Goal: Information Seeking & Learning: Check status

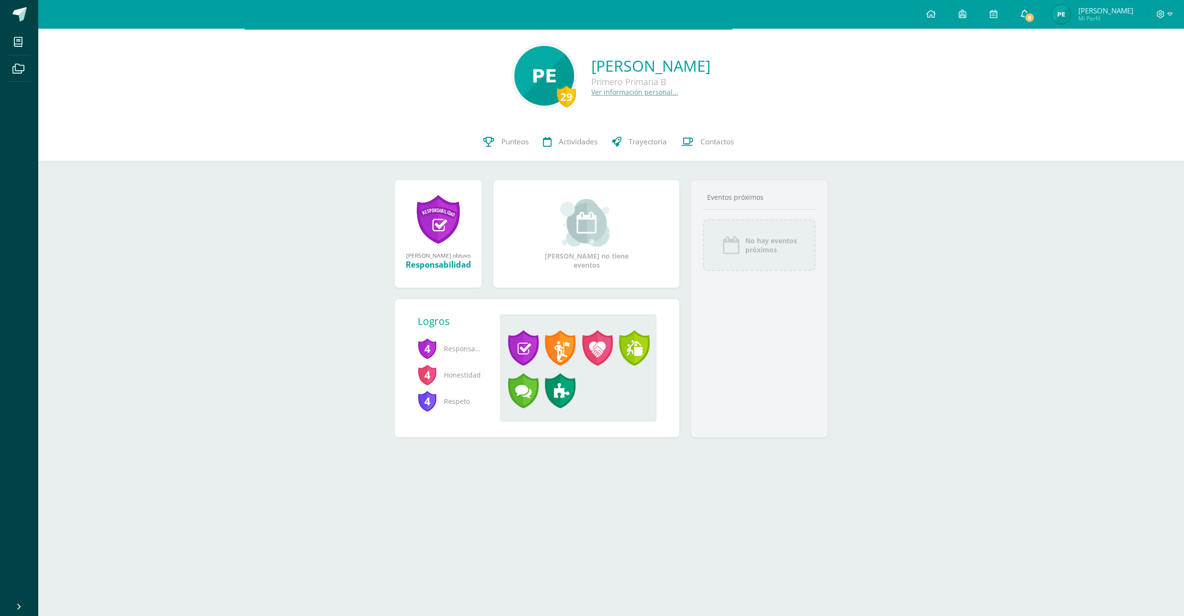
click at [1033, 15] on link "8" at bounding box center [1024, 14] width 31 height 29
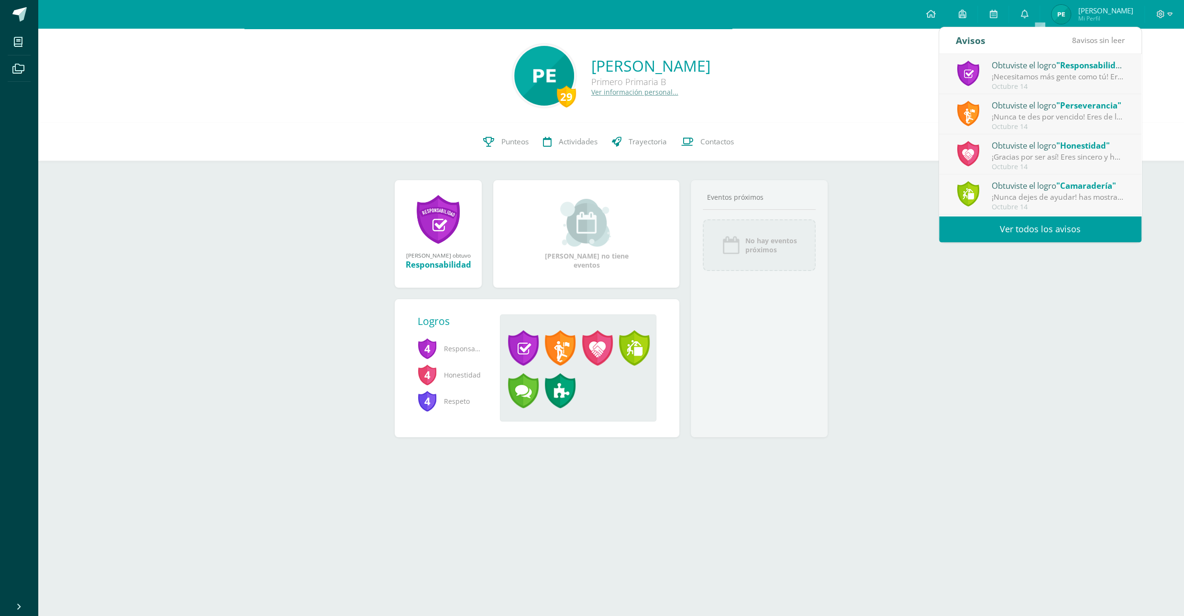
click at [1016, 236] on link "Ver todos los avisos" at bounding box center [1040, 229] width 202 height 26
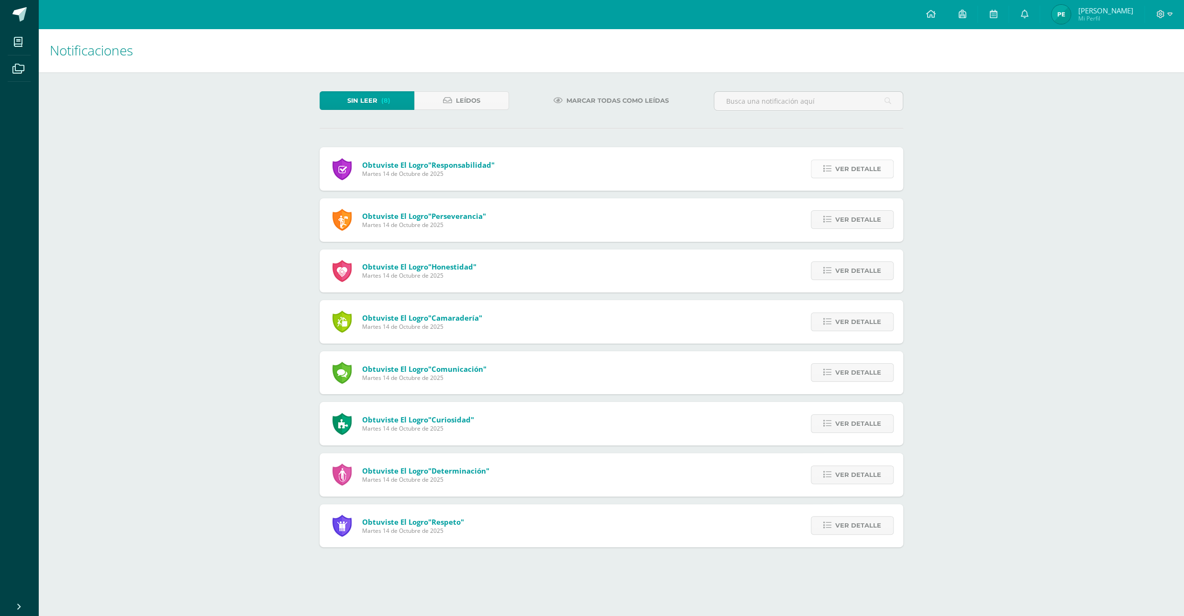
click at [853, 160] on span "Ver detalle" at bounding box center [858, 169] width 46 height 18
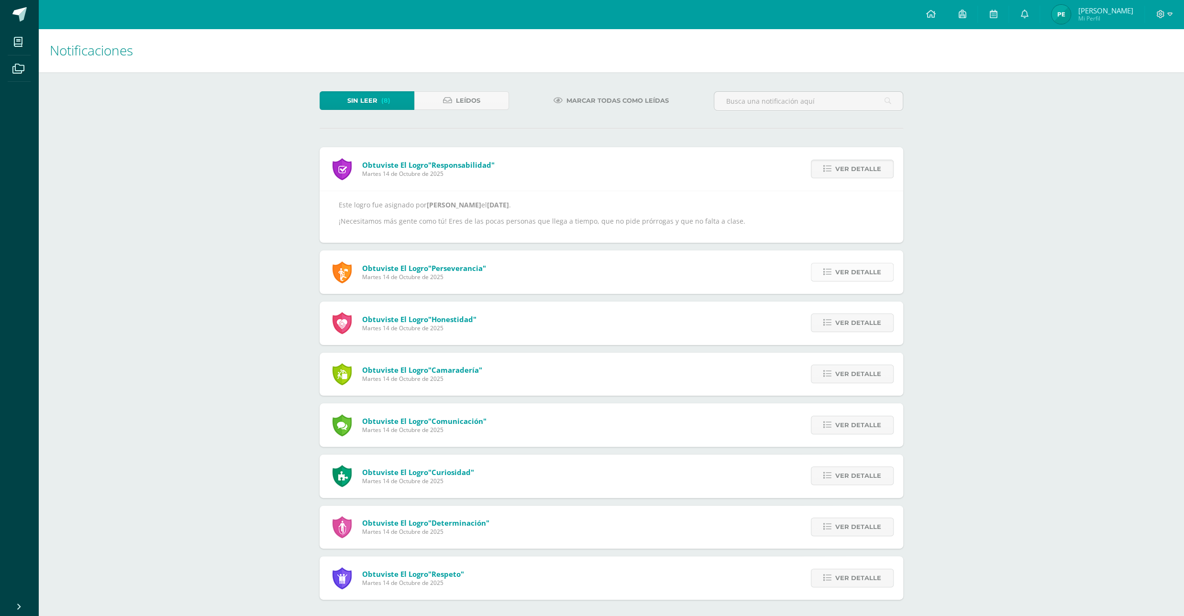
click at [825, 268] on icon at bounding box center [827, 272] width 8 height 8
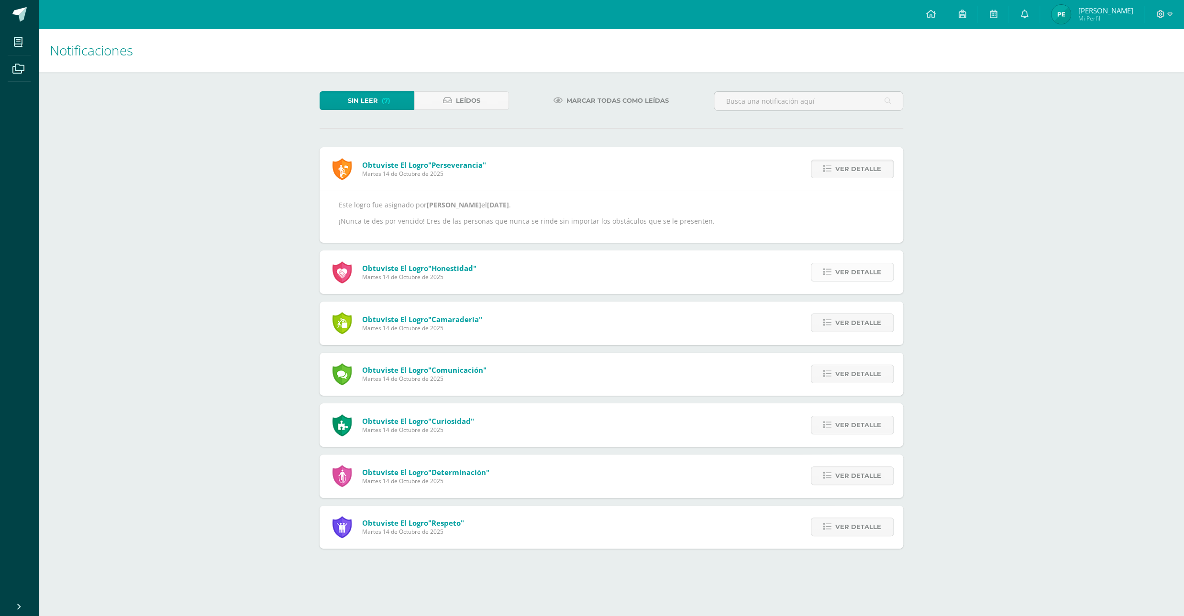
click at [826, 268] on icon at bounding box center [827, 272] width 8 height 8
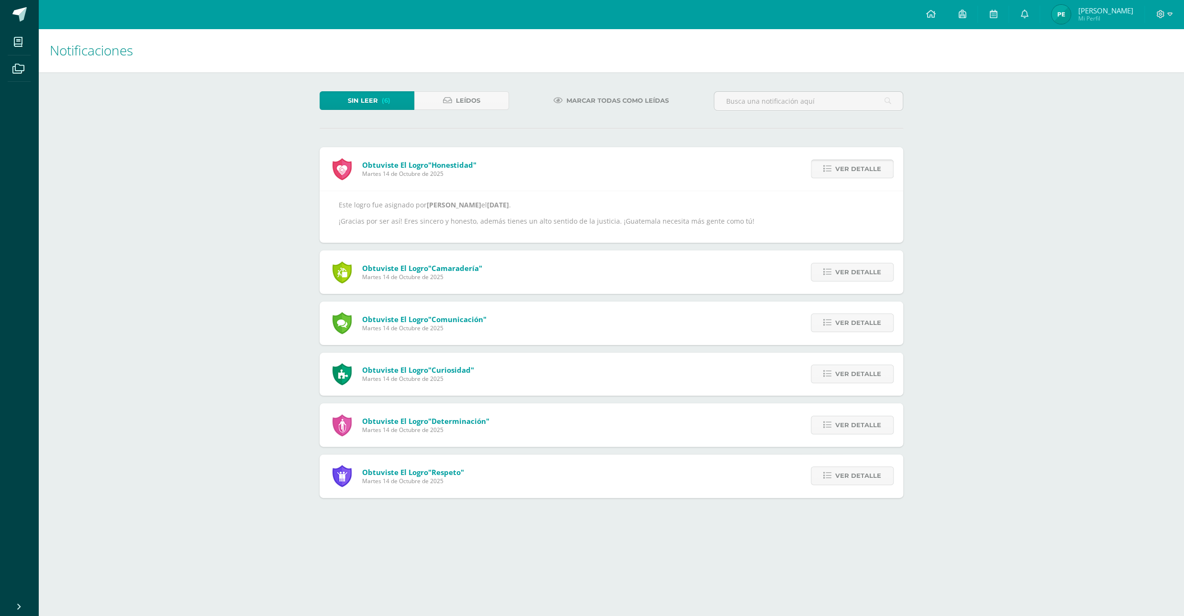
click at [826, 268] on icon at bounding box center [827, 272] width 8 height 8
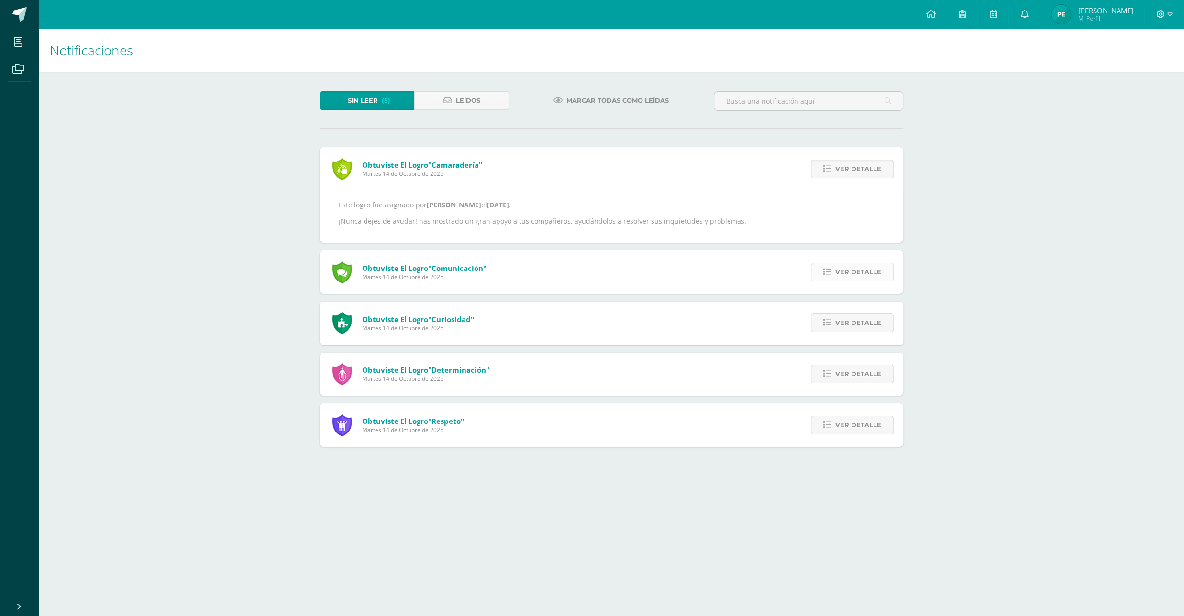
click at [825, 268] on icon at bounding box center [827, 272] width 8 height 8
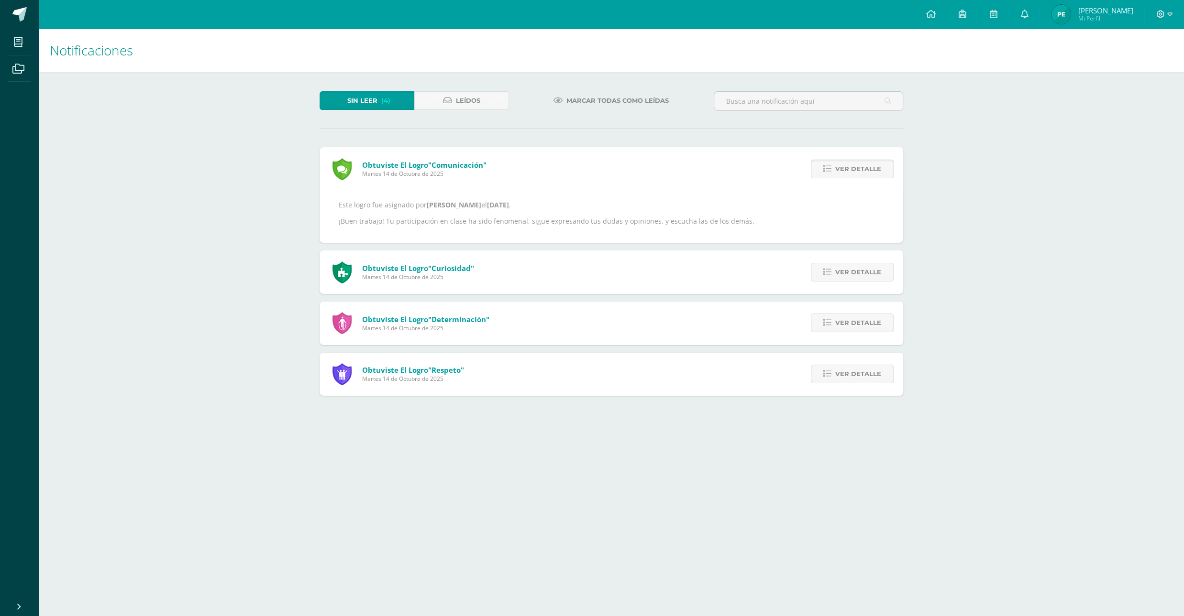
click at [825, 268] on icon at bounding box center [827, 272] width 8 height 8
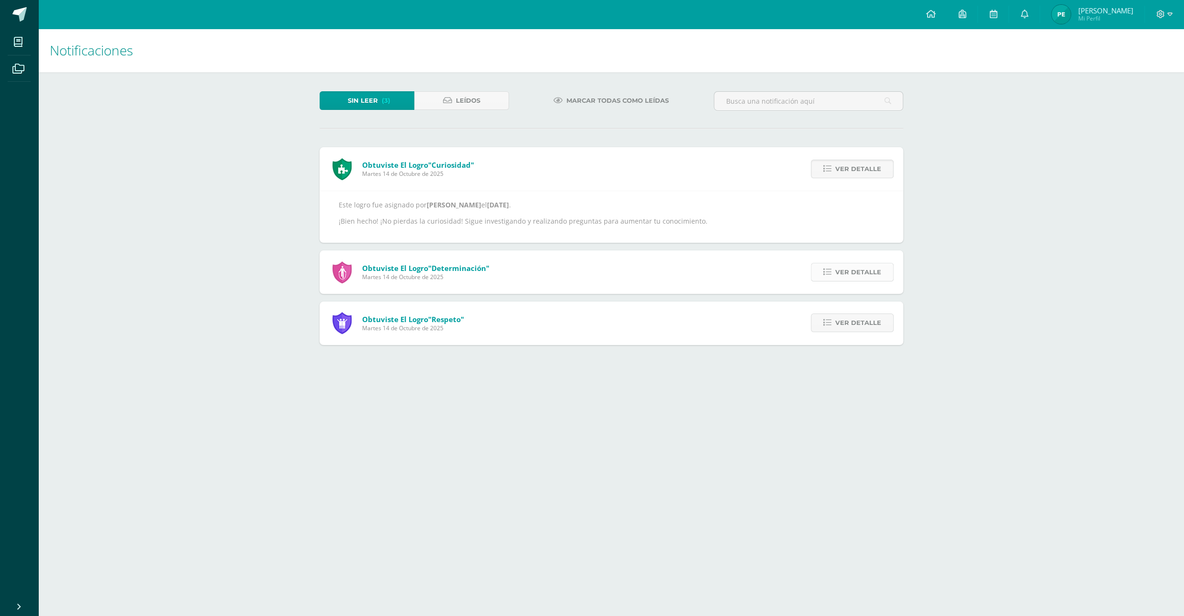
click at [825, 268] on icon at bounding box center [827, 272] width 8 height 8
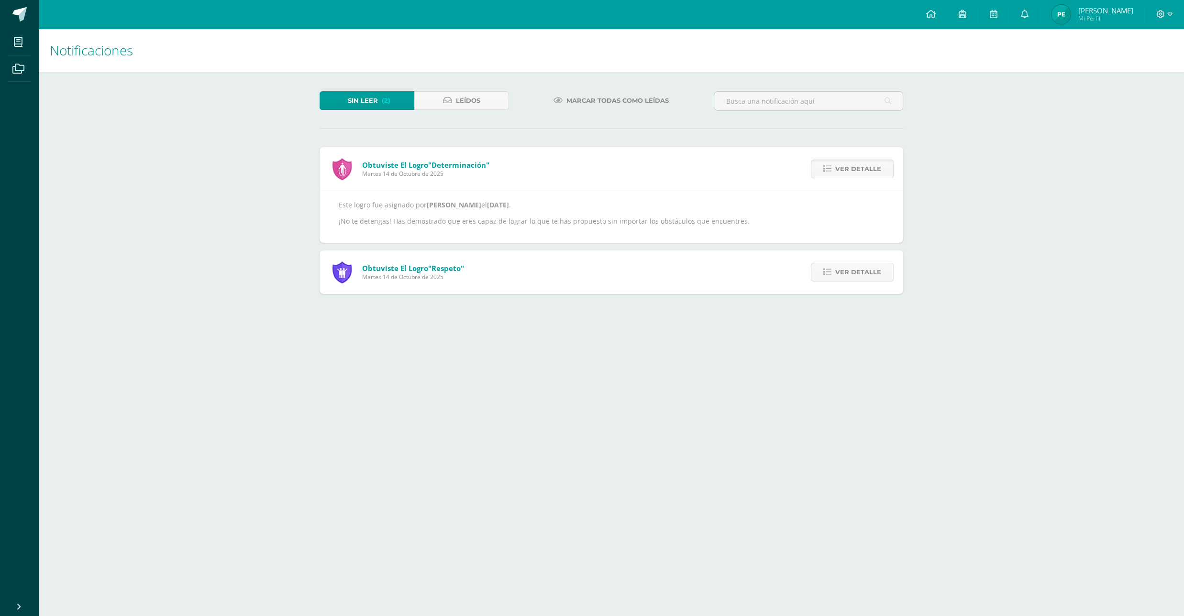
click at [825, 268] on icon at bounding box center [827, 272] width 8 height 8
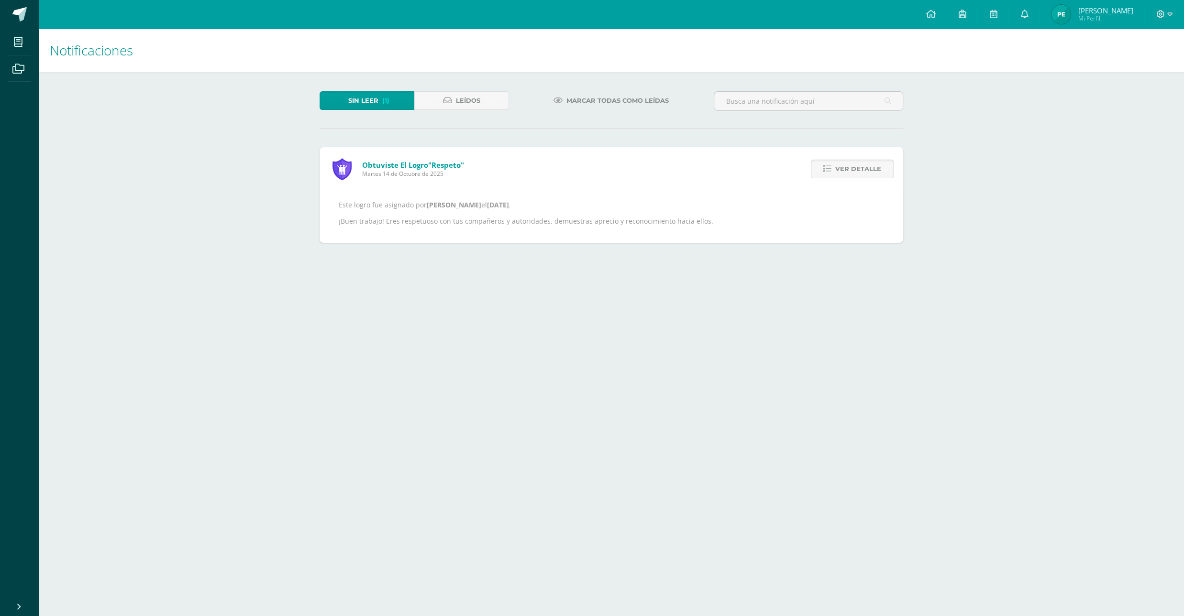
click at [842, 160] on span "Ver detalle" at bounding box center [858, 169] width 46 height 18
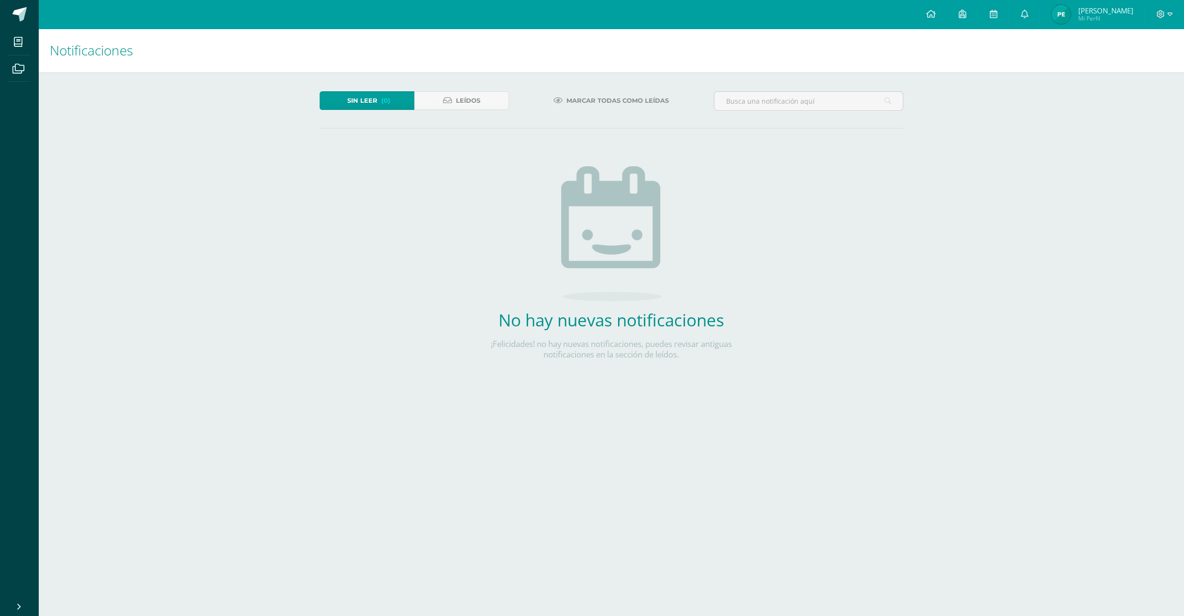
click at [1106, 23] on span "[PERSON_NAME] Mi Perfil" at bounding box center [1091, 14] width 85 height 19
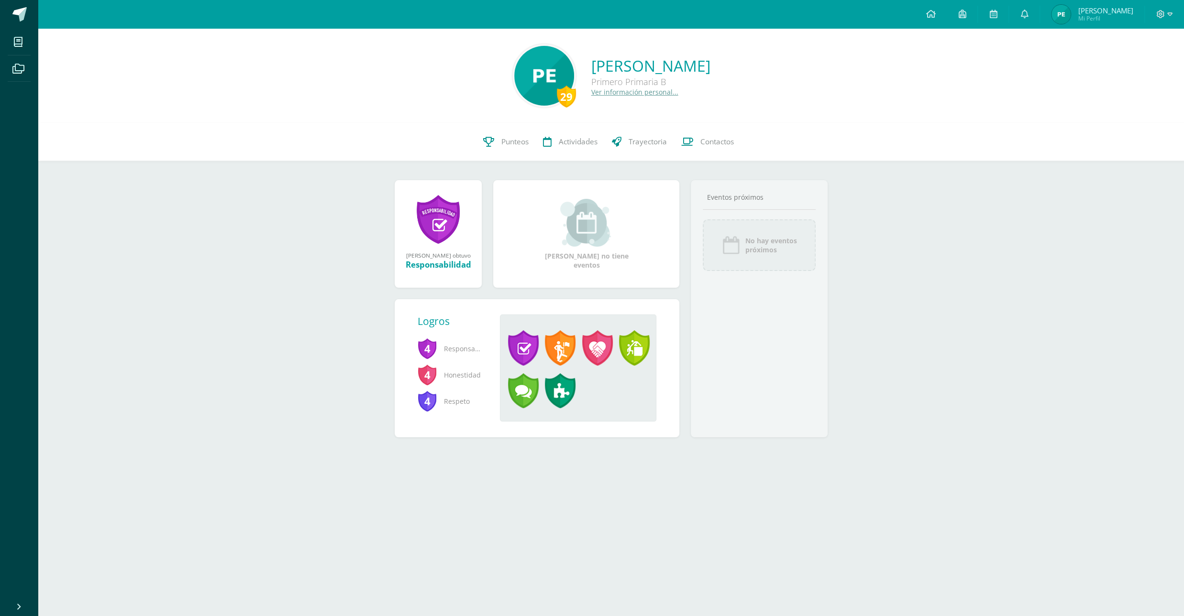
click at [1102, 14] on span "[PERSON_NAME]" at bounding box center [1105, 11] width 55 height 10
click at [1113, 10] on span "[PERSON_NAME]" at bounding box center [1105, 11] width 55 height 10
click at [1100, 19] on span "Mi Perfil" at bounding box center [1105, 18] width 55 height 8
click at [1119, 17] on span "Mi Perfil" at bounding box center [1105, 18] width 55 height 8
click at [1111, 6] on span "[PERSON_NAME]" at bounding box center [1105, 11] width 55 height 10
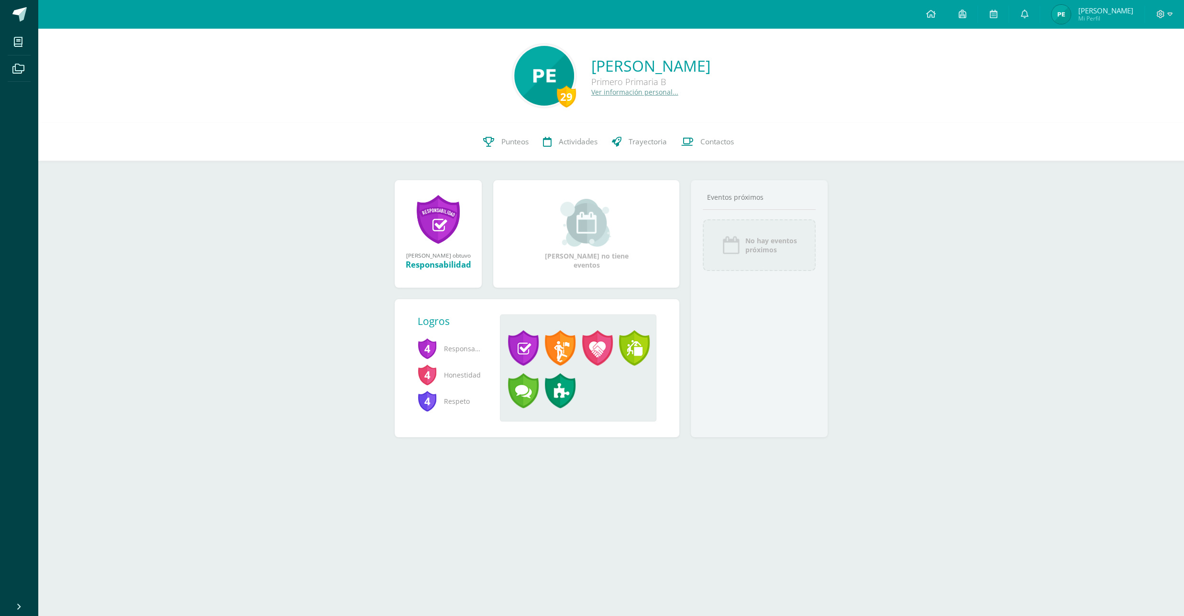
click at [1116, 21] on span "Mi Perfil" at bounding box center [1105, 18] width 55 height 8
click at [1106, 22] on span "Mi Perfil" at bounding box center [1105, 18] width 55 height 8
click at [516, 143] on span "Punteos" at bounding box center [514, 142] width 27 height 10
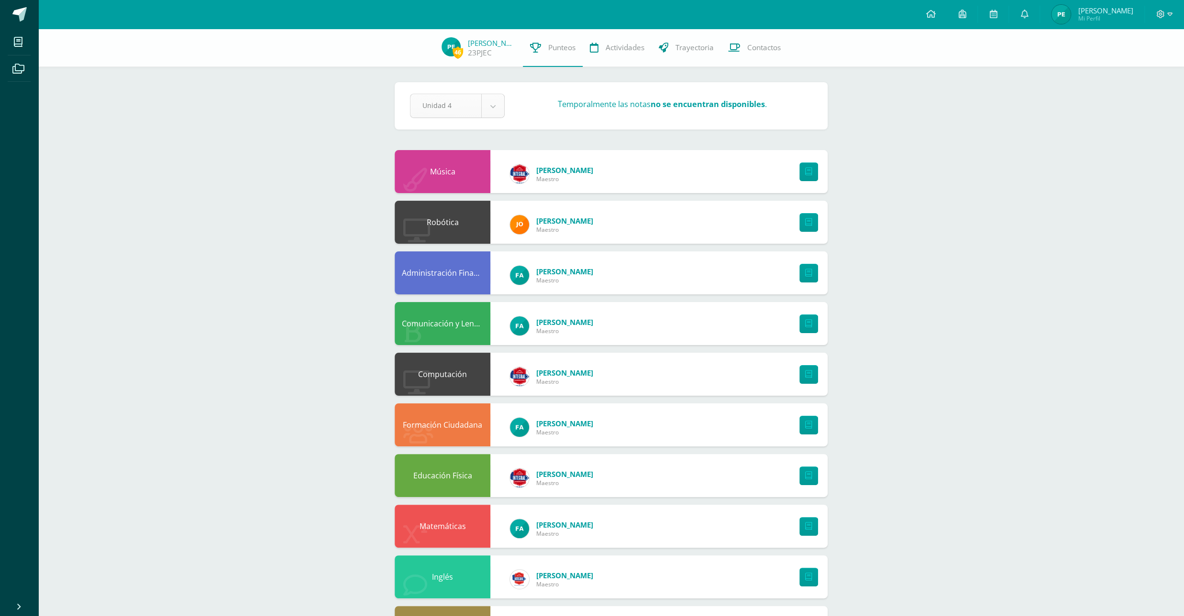
click at [498, 103] on body "Mis cursos Archivos Cerrar panel Administración Financiera Primero Primaria "B"…" at bounding box center [592, 426] width 1184 height 853
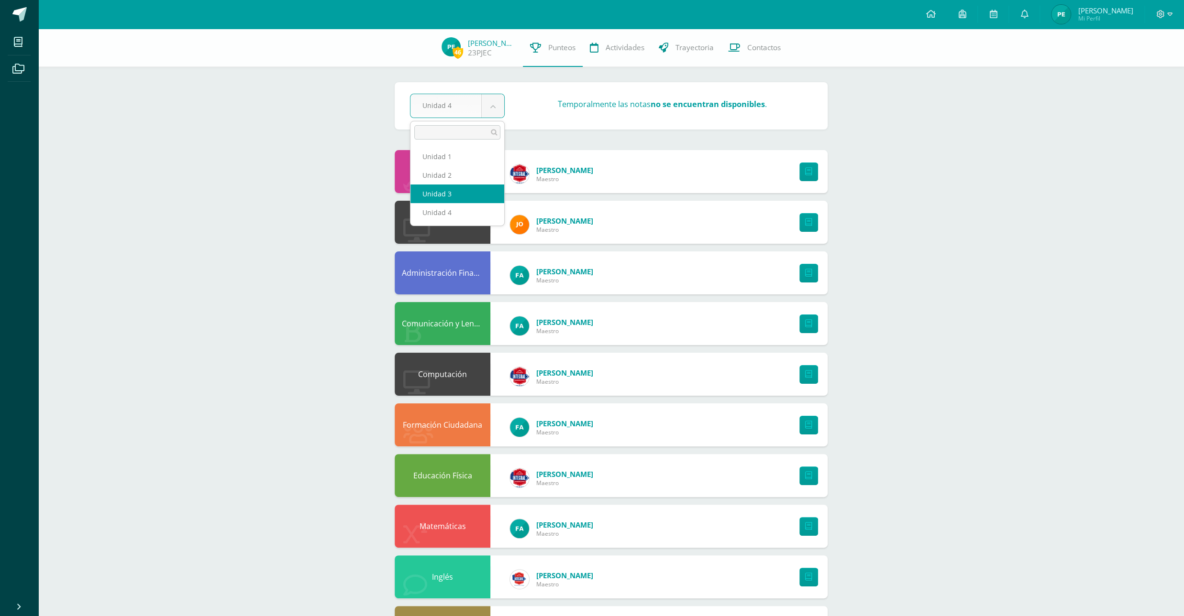
select select "Unidad 3"
